Goal: Information Seeking & Learning: Learn about a topic

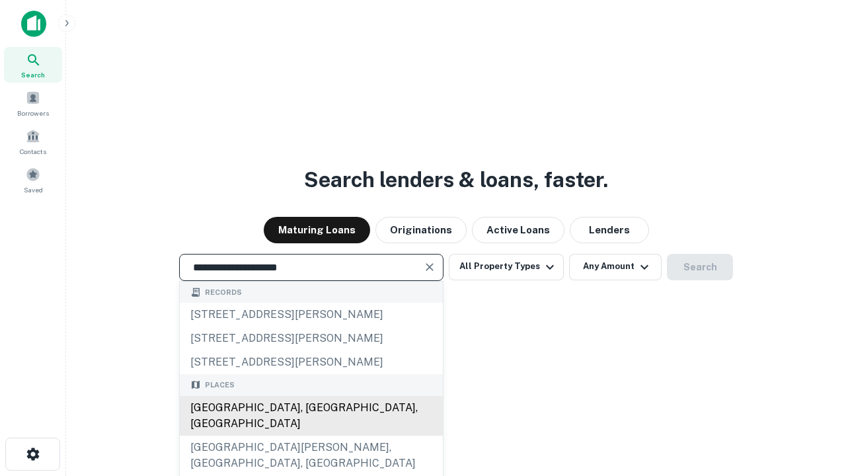
click at [311, 435] on div "[GEOGRAPHIC_DATA], [GEOGRAPHIC_DATA], [GEOGRAPHIC_DATA]" at bounding box center [311, 416] width 263 height 40
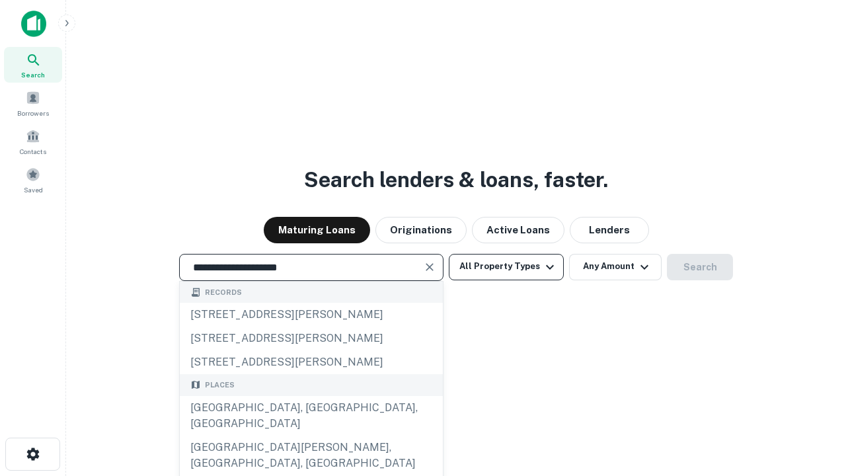
type input "**********"
click at [506, 266] on button "All Property Types" at bounding box center [506, 267] width 115 height 26
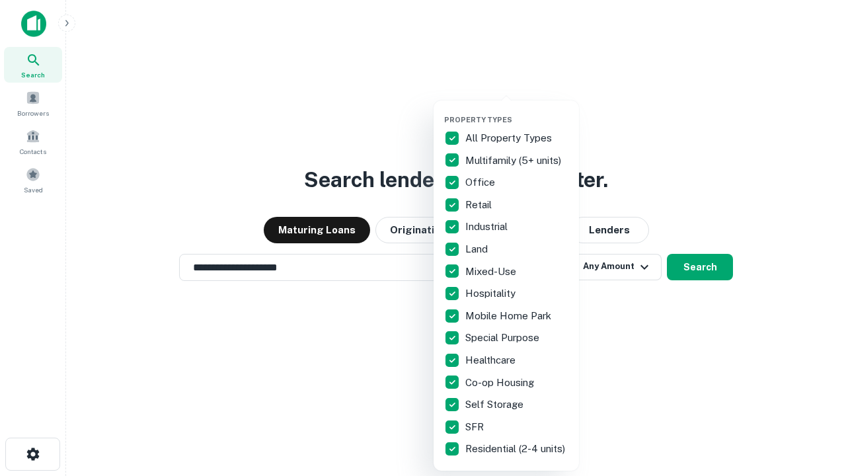
click at [517, 111] on button "button" at bounding box center [516, 111] width 145 height 1
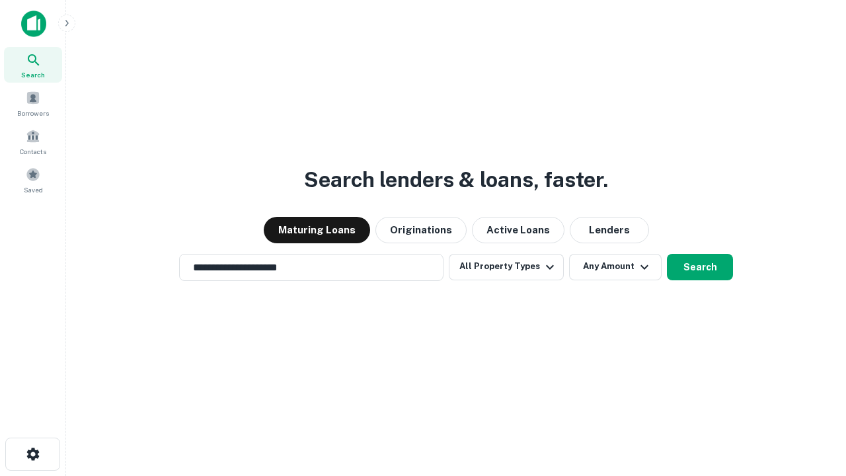
scroll to position [8, 159]
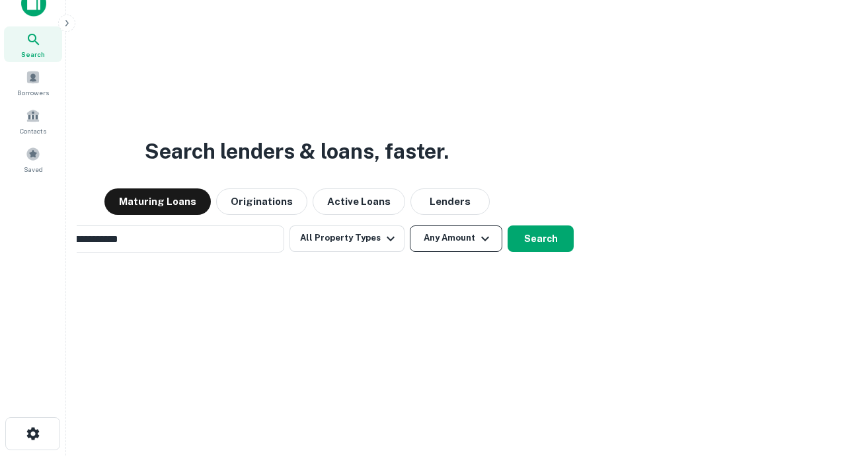
click at [410, 225] on button "Any Amount" at bounding box center [456, 238] width 92 height 26
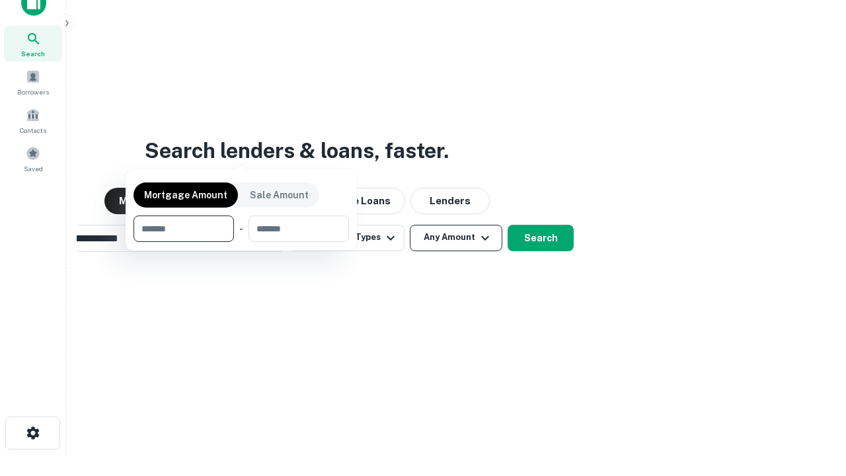
scroll to position [95, 374]
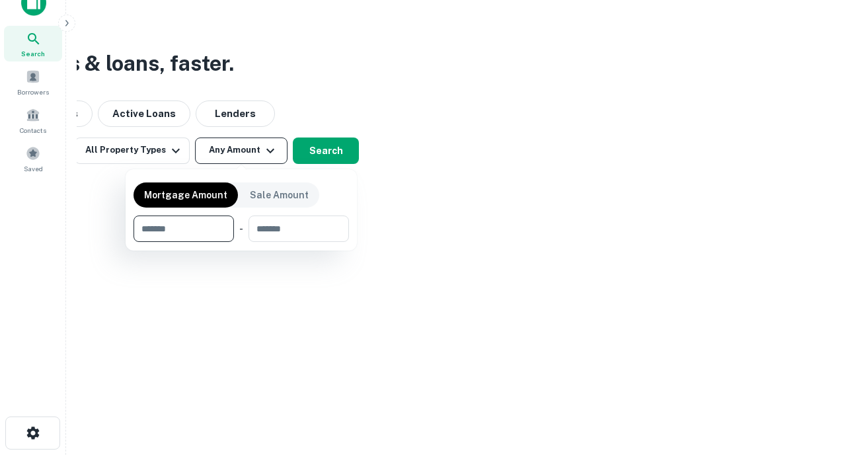
type input "*******"
click at [241, 242] on button "button" at bounding box center [240, 242] width 215 height 1
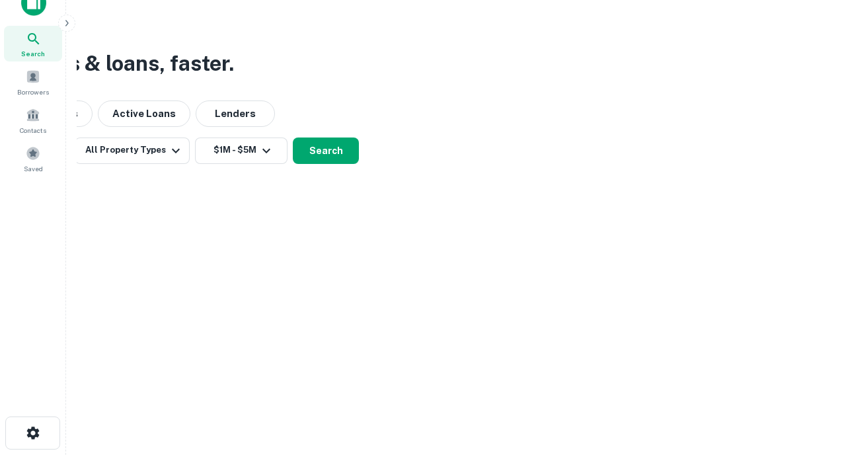
scroll to position [0, 0]
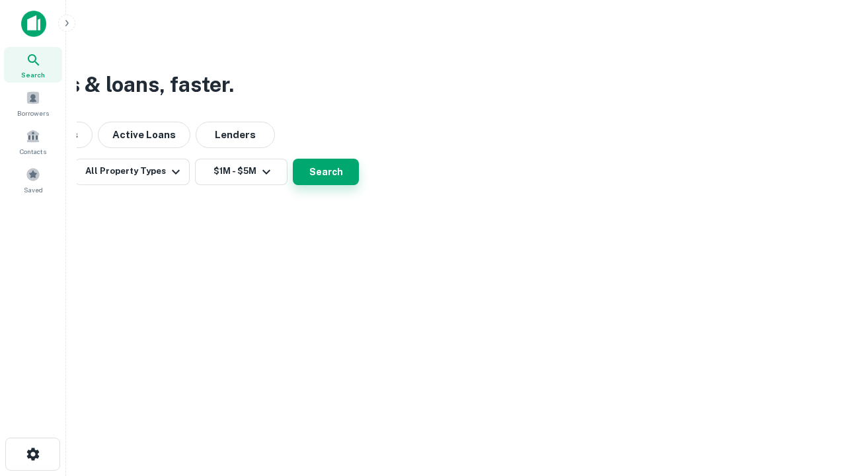
click at [359, 185] on button "Search" at bounding box center [326, 172] width 66 height 26
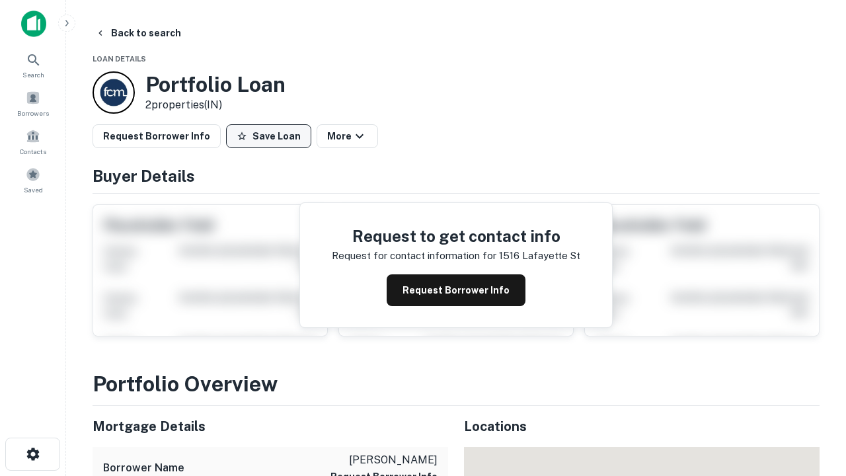
click at [268, 136] on button "Save Loan" at bounding box center [268, 136] width 85 height 24
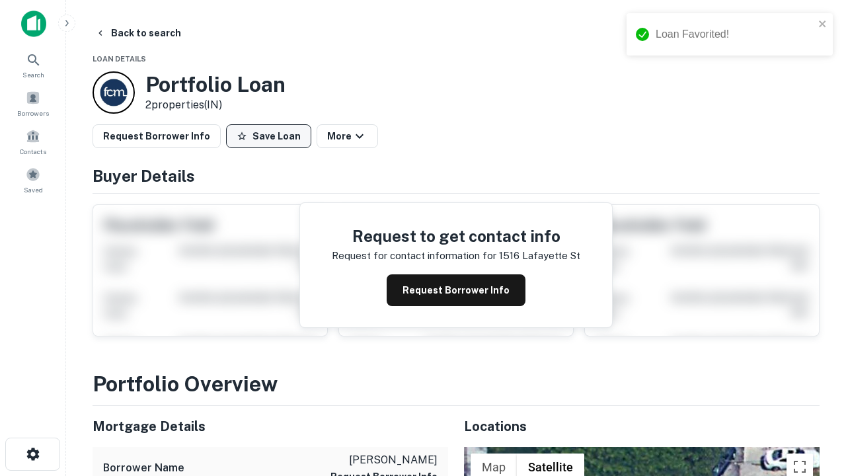
click at [272, 136] on button "Save Loan" at bounding box center [268, 136] width 85 height 24
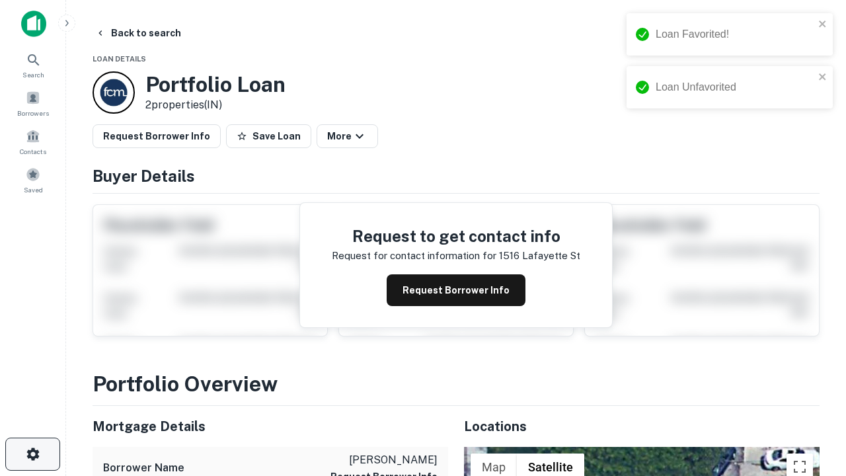
click at [32, 454] on icon "button" at bounding box center [33, 454] width 16 height 16
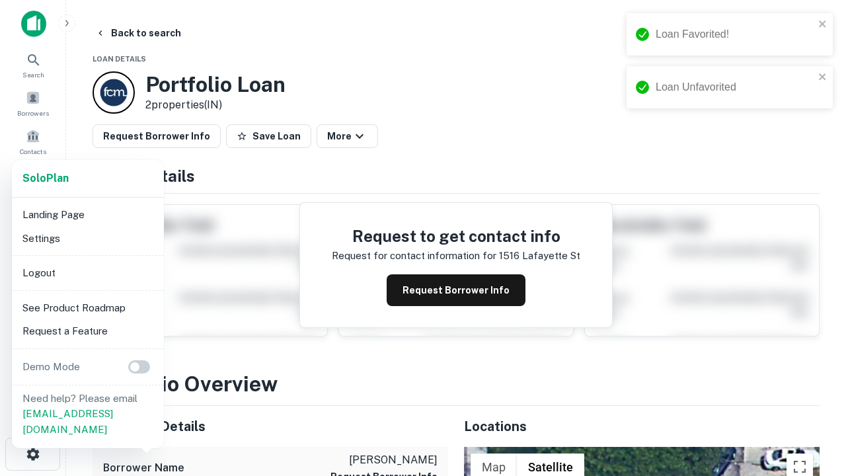
click at [87, 272] on li "Logout" at bounding box center [87, 273] width 141 height 24
